Goal: Information Seeking & Learning: Stay updated

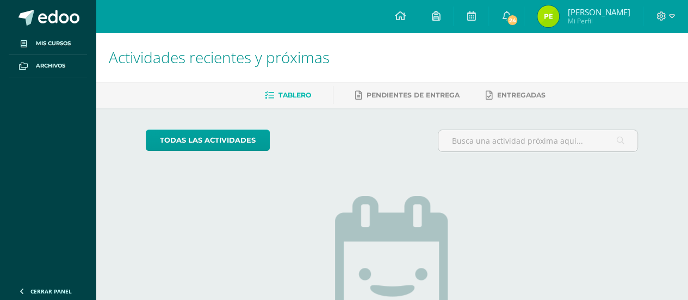
click at [545, 0] on div "Configuración Cerrar sesión Paula Sofía Mi Perfil 24 24 Avisos 24 avisos sin le…" at bounding box center [392, 0] width 592 height 0
click at [518, 21] on span "24" at bounding box center [512, 20] width 12 height 12
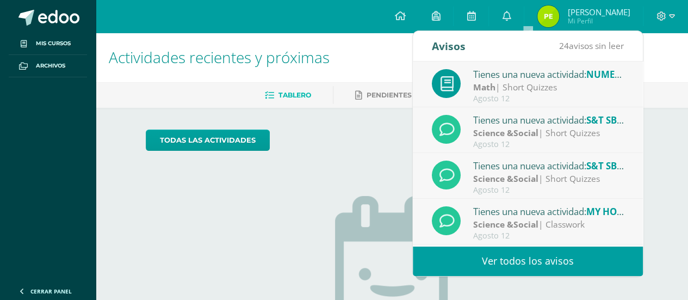
click at [556, 252] on link "Ver todos los avisos" at bounding box center [528, 261] width 230 height 30
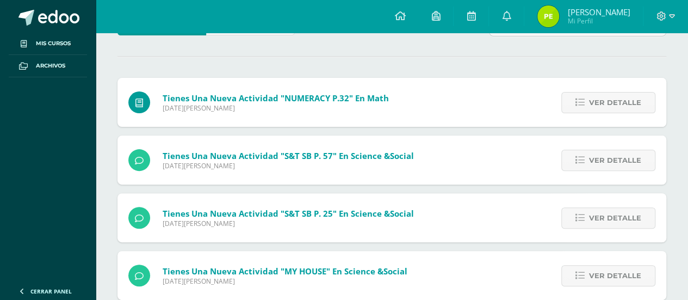
scroll to position [90, 0]
click at [600, 104] on span "Ver detalle" at bounding box center [615, 102] width 52 height 20
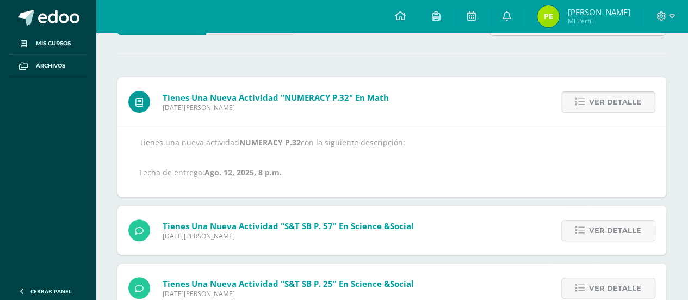
click at [600, 104] on span "Ver detalle" at bounding box center [615, 102] width 52 height 20
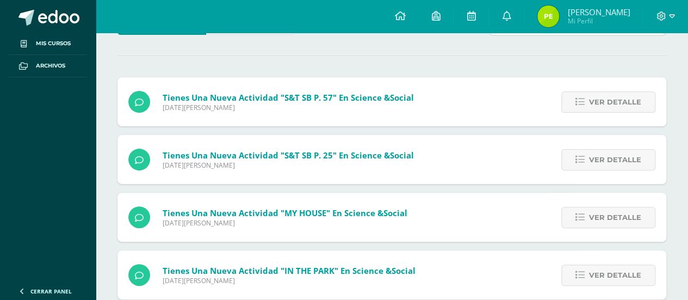
click at [600, 104] on span "Ver detalle" at bounding box center [615, 102] width 52 height 20
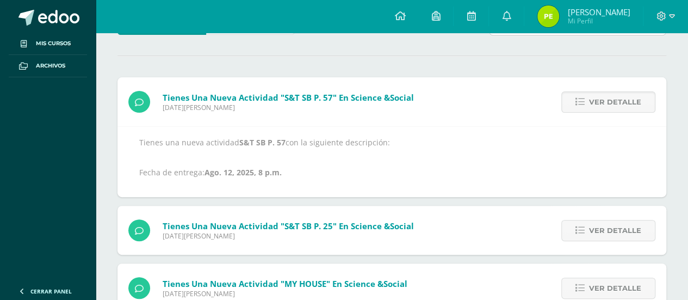
click at [600, 104] on span "Ver detalle" at bounding box center [615, 102] width 52 height 20
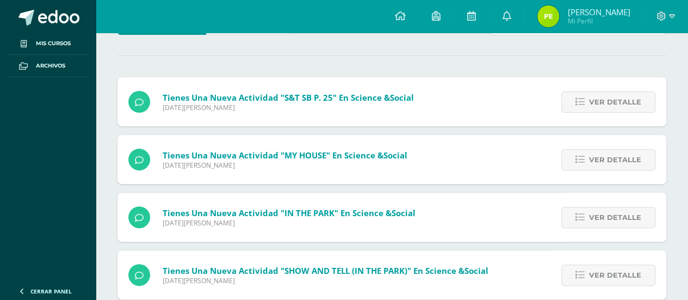
click at [600, 104] on span "Ver detalle" at bounding box center [615, 102] width 52 height 20
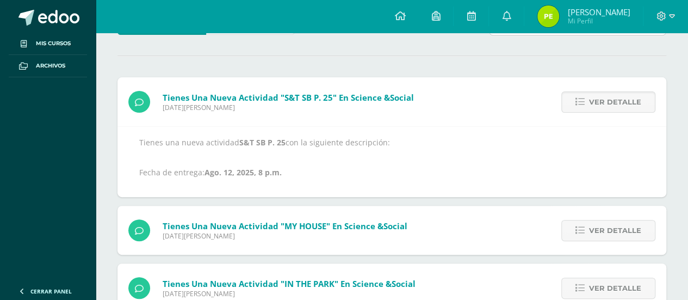
click at [600, 104] on span "Ver detalle" at bounding box center [615, 102] width 52 height 20
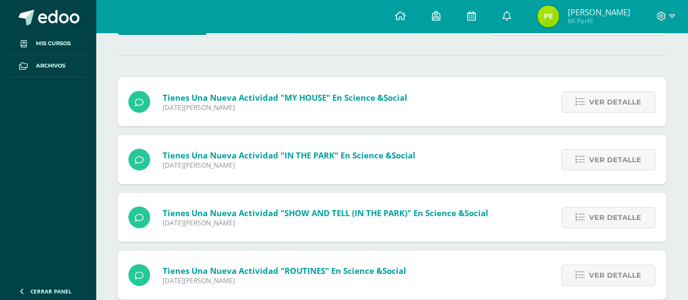
click at [600, 104] on span "Ver detalle" at bounding box center [615, 102] width 52 height 20
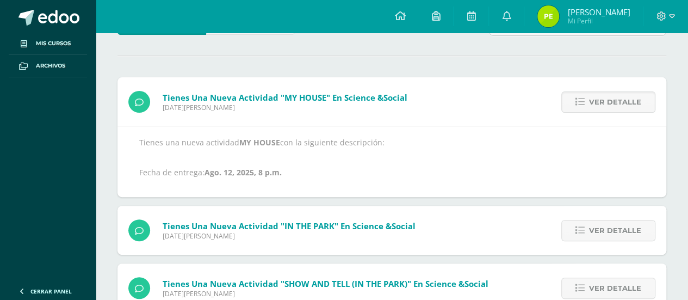
click at [600, 104] on span "Ver detalle" at bounding box center [615, 102] width 52 height 20
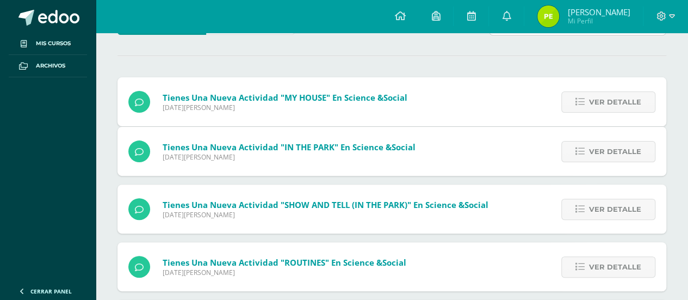
click at [600, 141] on span "Ver detalle" at bounding box center [615, 151] width 52 height 20
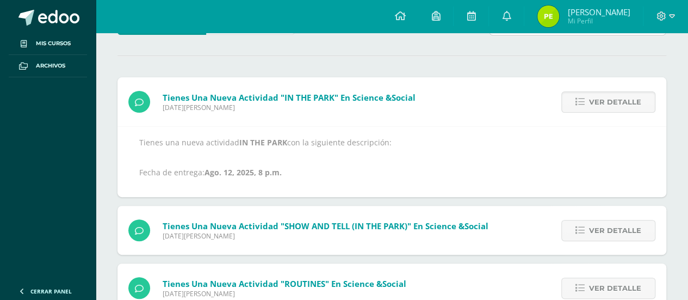
click at [600, 104] on span "Ver detalle" at bounding box center [615, 102] width 52 height 20
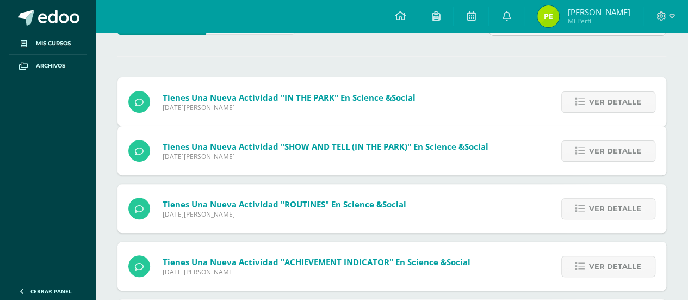
click at [600, 141] on span "Ver detalle" at bounding box center [615, 151] width 52 height 20
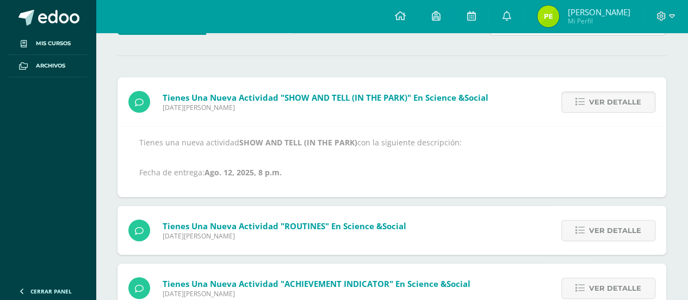
click at [600, 104] on span "Ver detalle" at bounding box center [615, 102] width 52 height 20
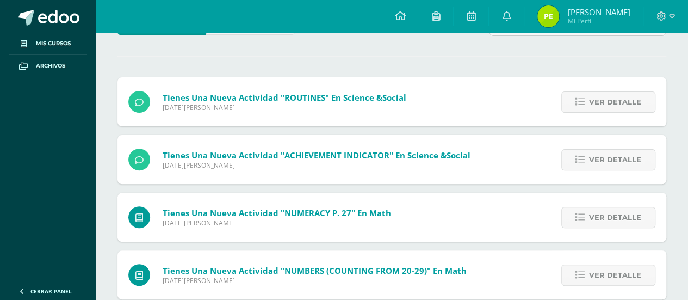
click at [600, 104] on span "Ver detalle" at bounding box center [615, 102] width 52 height 20
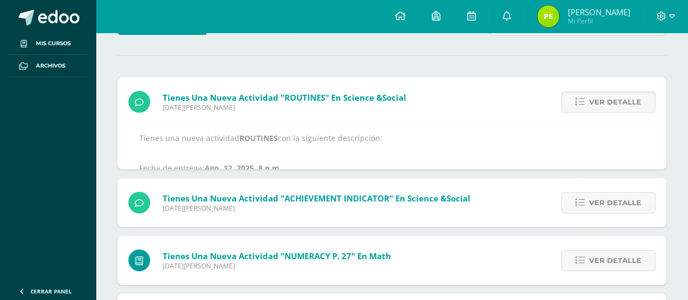
click at [600, 104] on span "Ver detalle" at bounding box center [615, 102] width 52 height 20
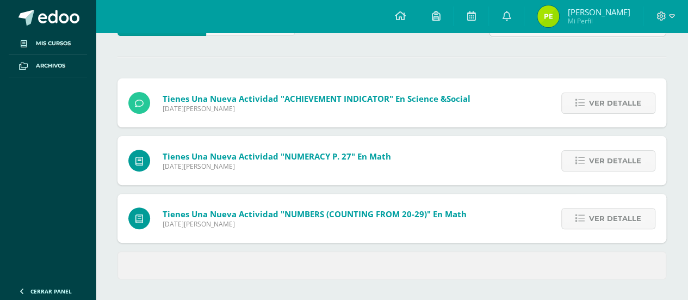
click at [600, 104] on span "Ver detalle" at bounding box center [615, 103] width 52 height 20
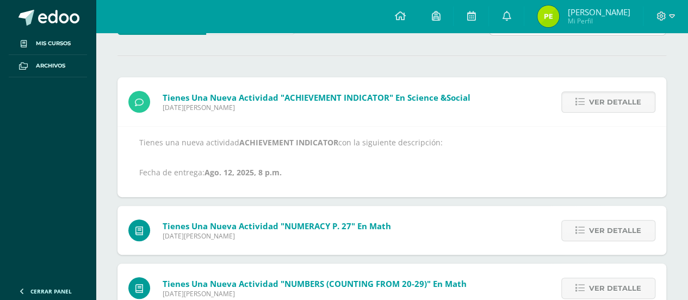
click at [600, 104] on span "Ver detalle" at bounding box center [615, 102] width 52 height 20
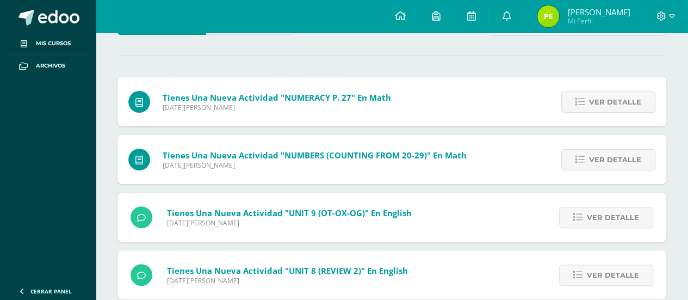
click at [600, 104] on span "Ver detalle" at bounding box center [615, 102] width 52 height 20
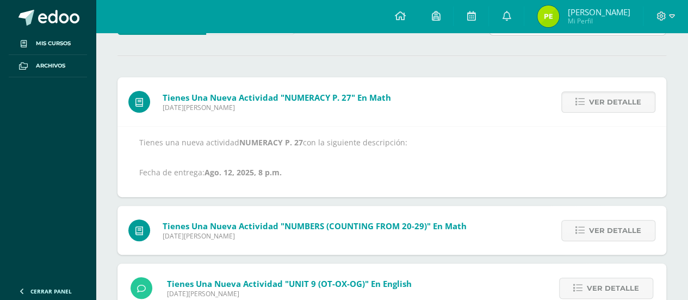
click at [600, 104] on span "Ver detalle" at bounding box center [615, 102] width 52 height 20
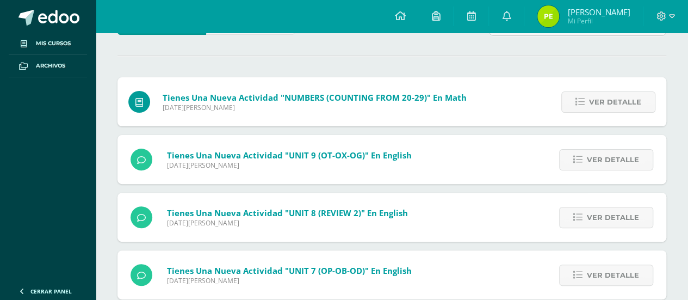
click at [600, 104] on span "Ver detalle" at bounding box center [615, 102] width 52 height 20
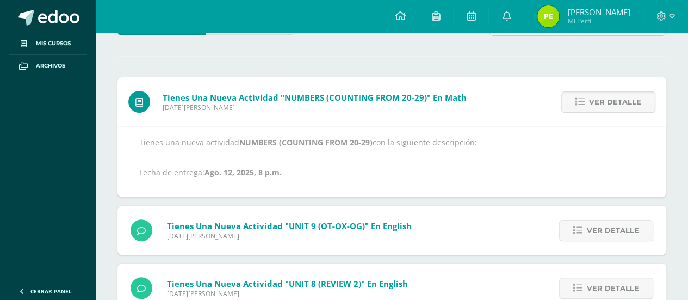
click at [600, 104] on span "Ver detalle" at bounding box center [615, 102] width 52 height 20
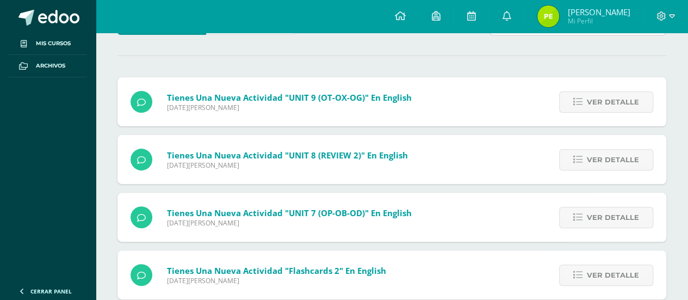
click at [600, 104] on span "Ver detalle" at bounding box center [613, 102] width 52 height 20
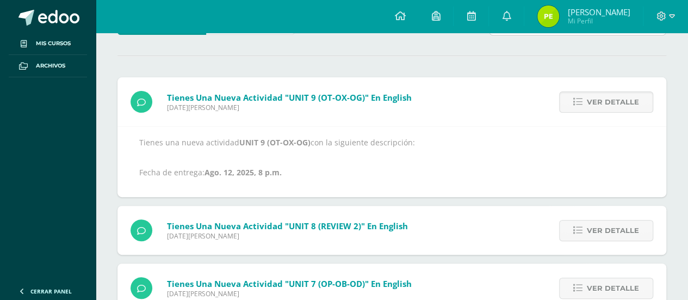
click at [600, 104] on span "Ver detalle" at bounding box center [613, 102] width 52 height 20
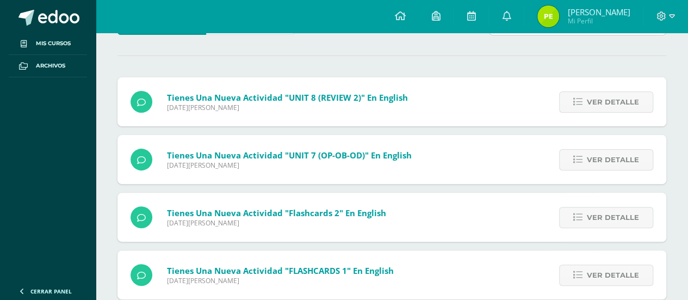
click at [600, 104] on span "Ver detalle" at bounding box center [613, 102] width 52 height 20
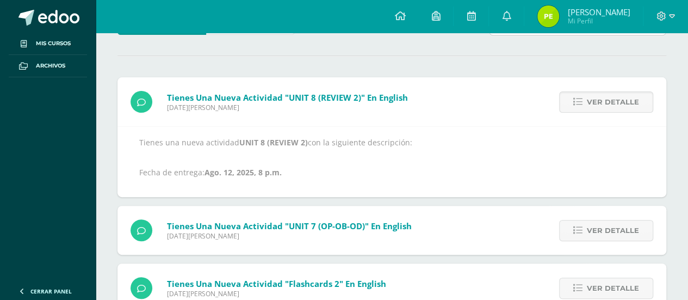
click at [600, 104] on span "Ver detalle" at bounding box center [613, 102] width 52 height 20
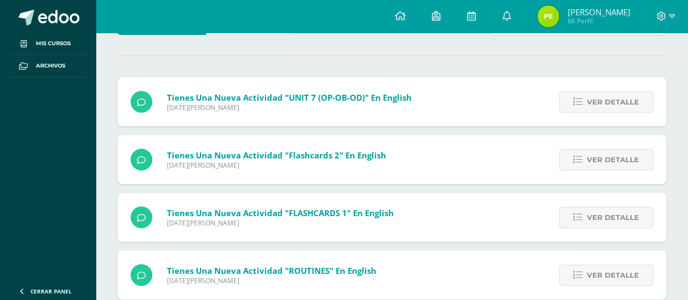
click at [600, 104] on span "Ver detalle" at bounding box center [613, 102] width 52 height 20
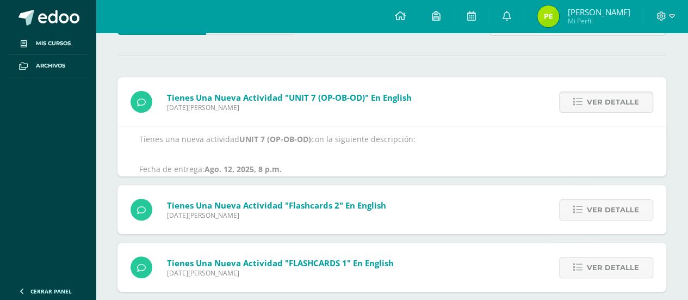
click at [600, 104] on span "Ver detalle" at bounding box center [613, 102] width 52 height 20
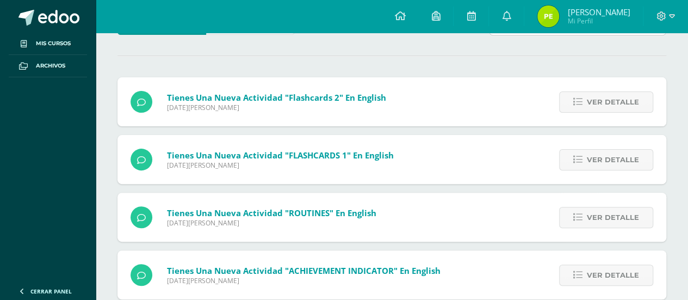
click at [600, 104] on span "Ver detalle" at bounding box center [613, 102] width 52 height 20
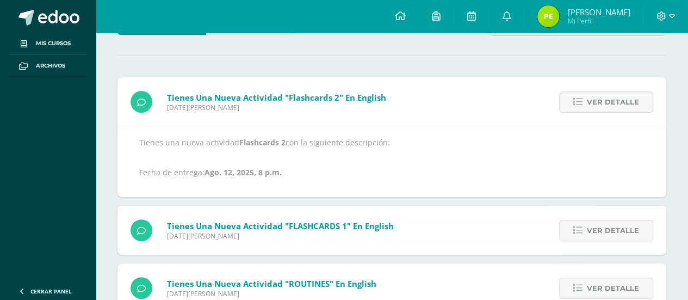
click at [600, 104] on span "Ver detalle" at bounding box center [613, 102] width 52 height 20
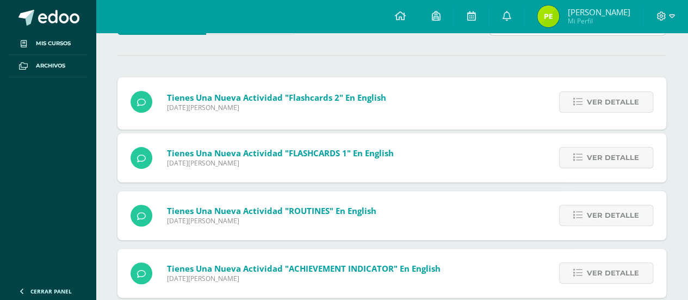
scroll to position [53, 0]
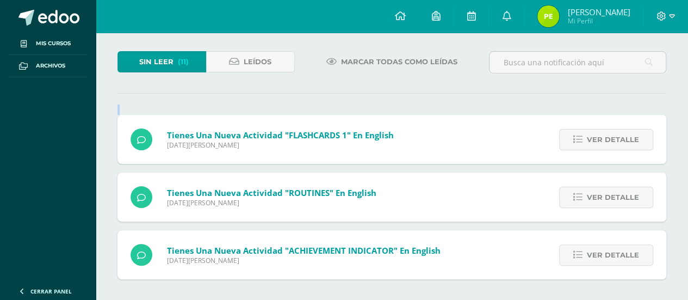
click at [600, 104] on div "Sin leer (11) Leídos Marcar todas como leídas Tienes una nueva actividad "Flash…" at bounding box center [392, 164] width 592 height 271
click at [598, 127] on div "Ver detalle" at bounding box center [603, 139] width 123 height 49
click at [597, 141] on span "Ver detalle" at bounding box center [613, 139] width 52 height 20
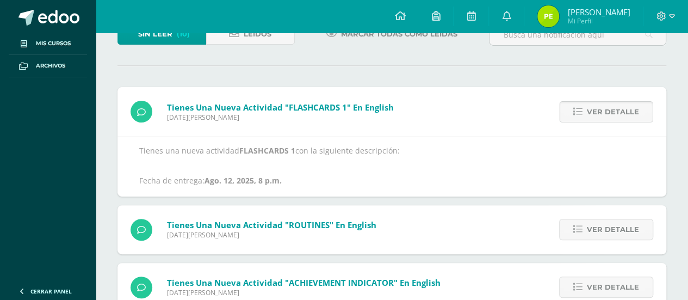
scroll to position [90, 0]
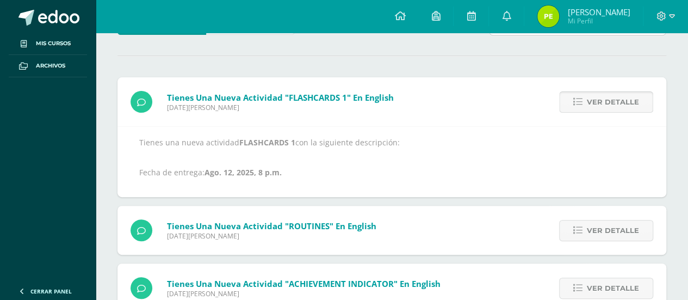
click at [591, 108] on span "Ver detalle" at bounding box center [613, 102] width 52 height 20
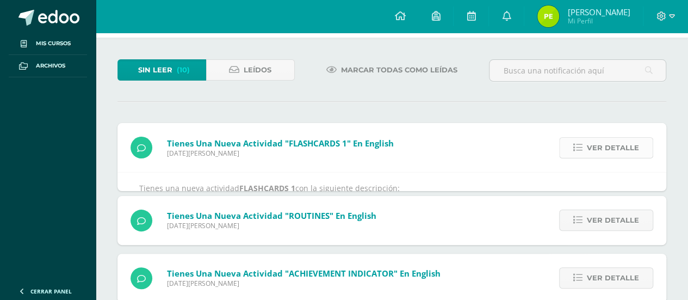
scroll to position [0, 0]
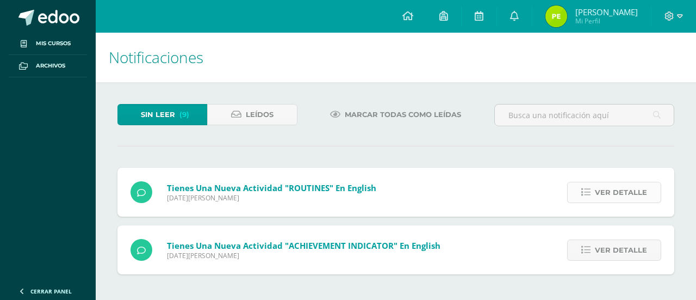
click at [603, 189] on span "Ver detalle" at bounding box center [621, 192] width 52 height 20
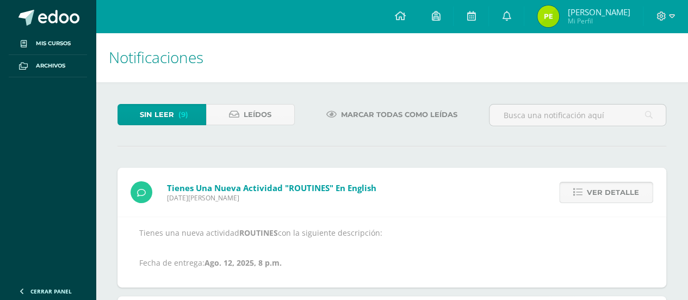
click at [603, 189] on span "Ver detalle" at bounding box center [613, 192] width 52 height 20
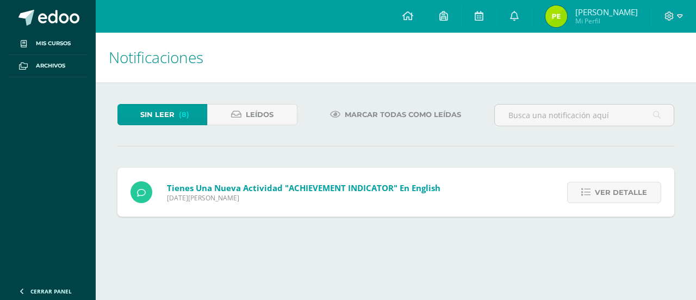
click at [603, 189] on span "Ver detalle" at bounding box center [621, 192] width 52 height 20
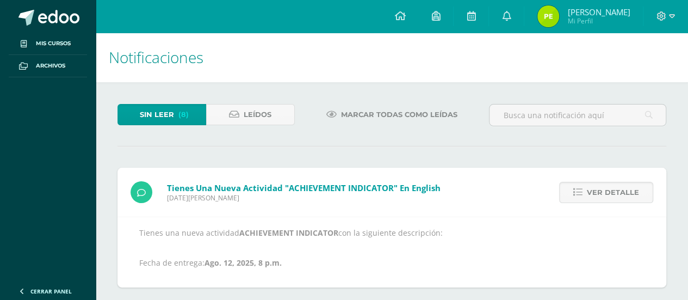
click at [603, 189] on span "Ver detalle" at bounding box center [613, 192] width 52 height 20
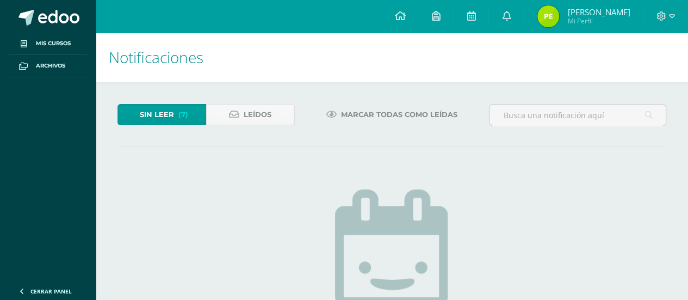
click at [178, 124] on span "(7)" at bounding box center [183, 114] width 10 height 20
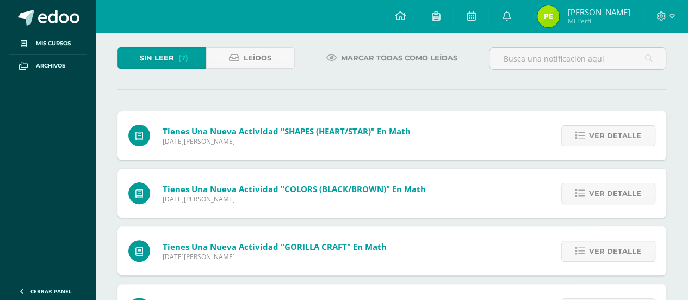
scroll to position [72, 0]
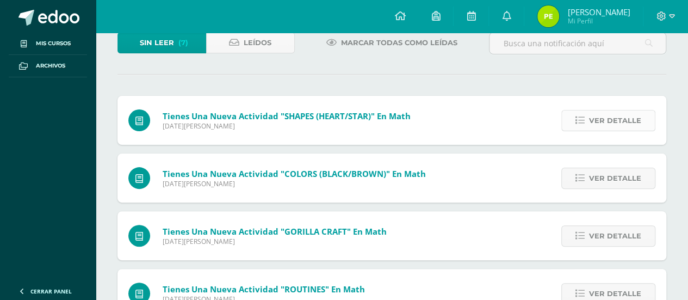
click at [620, 115] on span "Ver detalle" at bounding box center [615, 120] width 52 height 20
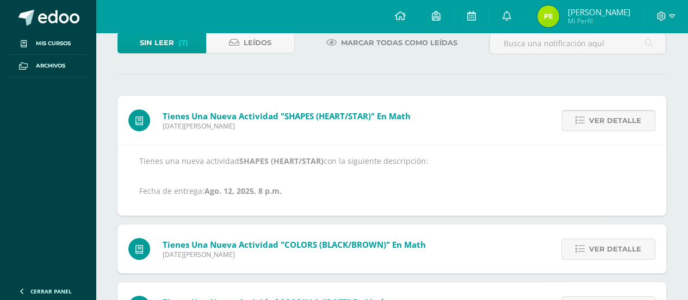
click at [620, 128] on span "Ver detalle" at bounding box center [615, 120] width 52 height 20
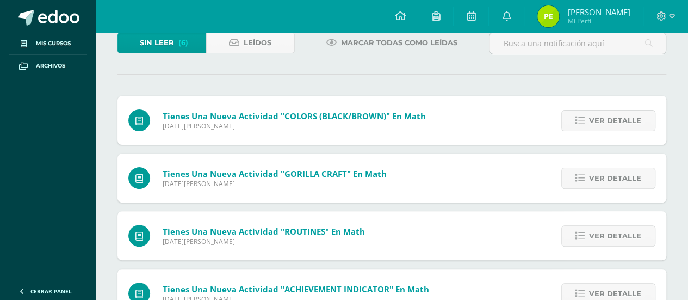
drag, startPoint x: 620, startPoint y: 128, endPoint x: 607, endPoint y: 108, distance: 24.0
click at [607, 113] on span "Ver detalle" at bounding box center [615, 120] width 52 height 20
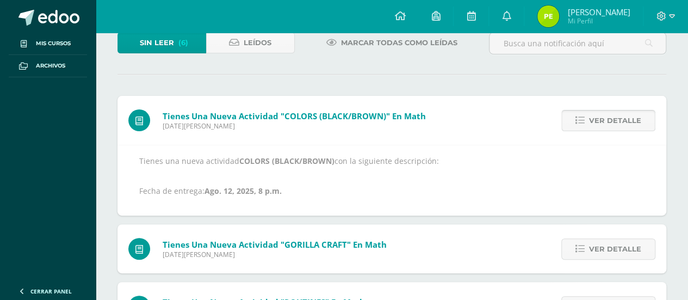
click at [607, 113] on span "Ver detalle" at bounding box center [615, 120] width 52 height 20
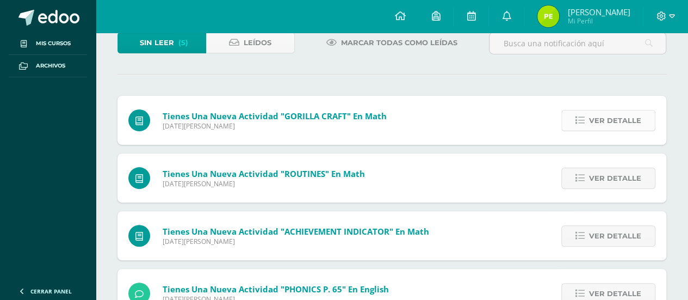
click at [646, 124] on link "Ver detalle" at bounding box center [608, 120] width 94 height 21
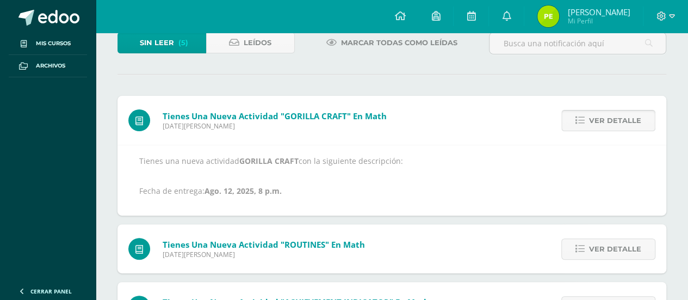
click at [646, 124] on link "Ver detalle" at bounding box center [608, 120] width 94 height 21
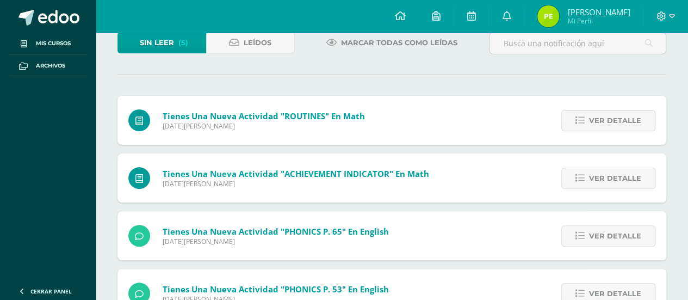
click at [646, 124] on link "Ver detalle" at bounding box center [608, 120] width 94 height 21
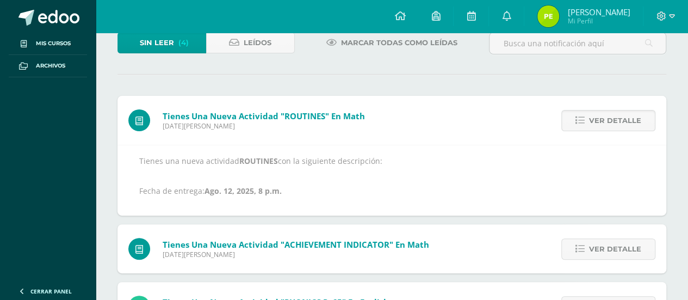
click at [646, 124] on link "Ver detalle" at bounding box center [608, 120] width 94 height 21
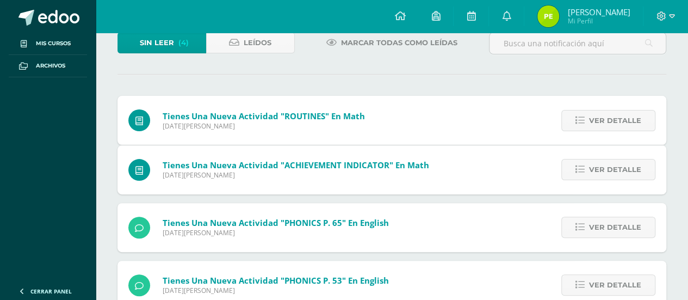
scroll to position [53, 0]
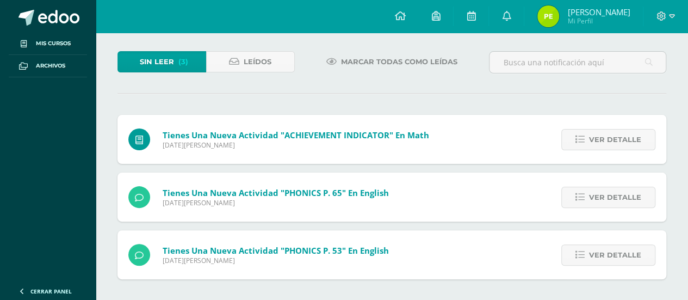
click at [646, 124] on div "Ver detalle" at bounding box center [605, 139] width 121 height 49
click at [643, 133] on link "Ver detalle" at bounding box center [608, 139] width 94 height 21
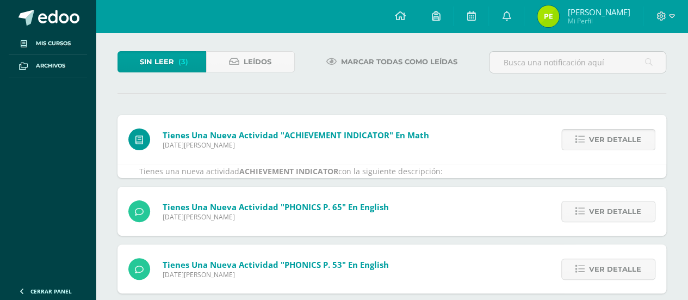
scroll to position [72, 0]
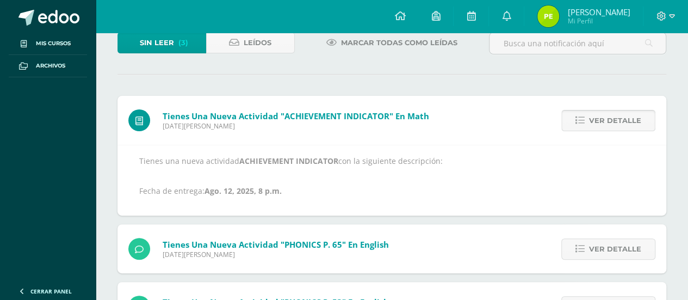
click at [635, 123] on span "Ver detalle" at bounding box center [615, 120] width 52 height 20
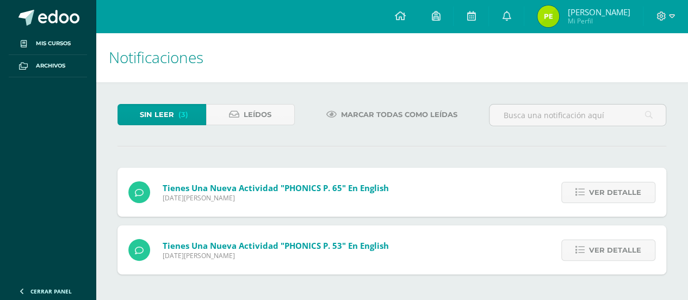
scroll to position [0, 0]
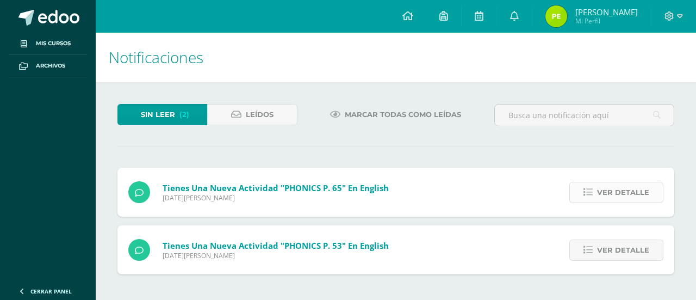
click at [628, 183] on span "Ver detalle" at bounding box center [623, 192] width 52 height 20
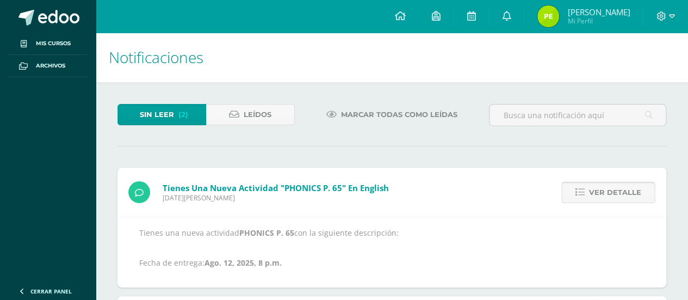
click at [627, 197] on span "Ver detalle" at bounding box center [615, 192] width 52 height 20
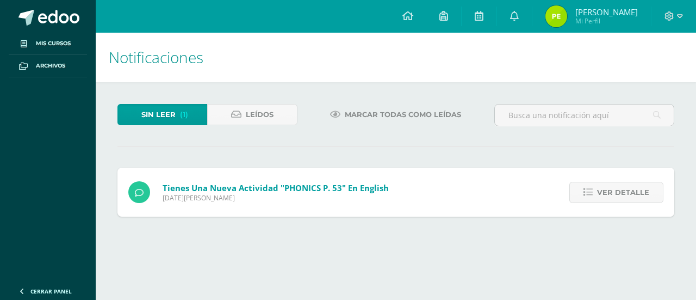
click at [627, 197] on span "Ver detalle" at bounding box center [623, 192] width 52 height 20
